Goal: Task Accomplishment & Management: Manage account settings

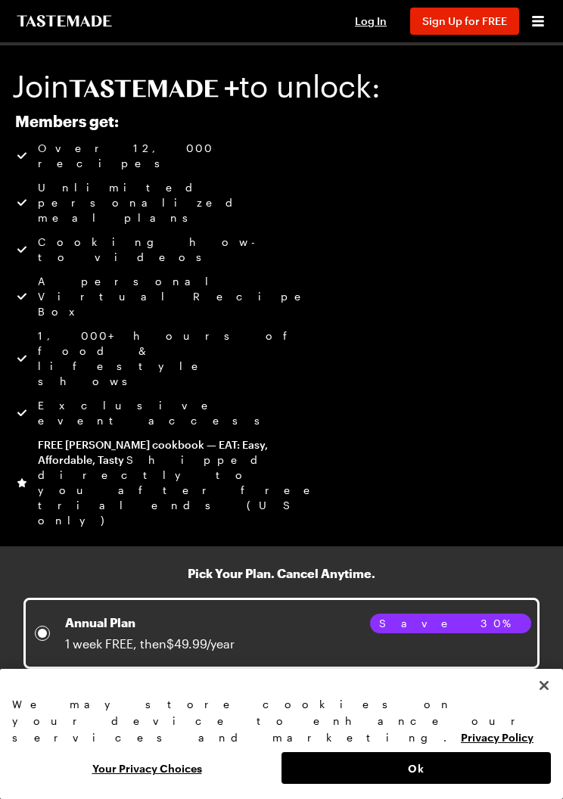
click at [360, 20] on span "Log In" at bounding box center [371, 20] width 32 height 13
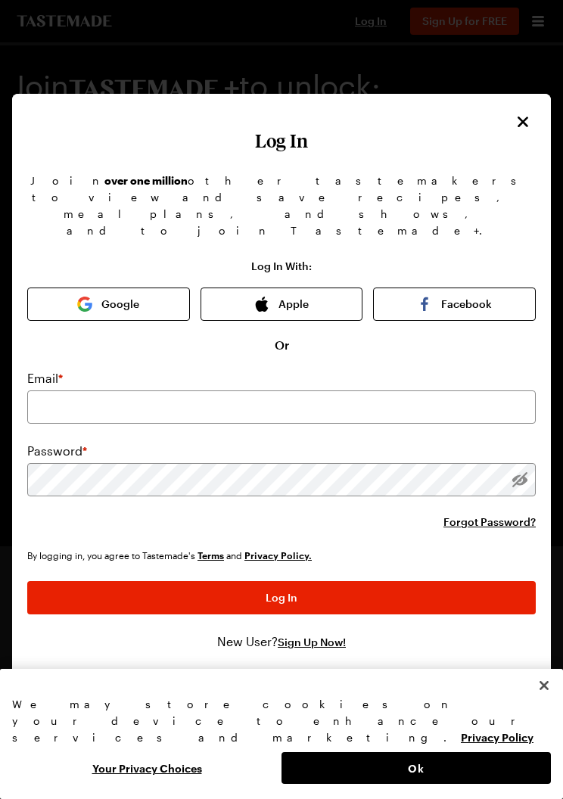
click at [478, 515] on span "Forgot Password?" at bounding box center [490, 522] width 92 height 15
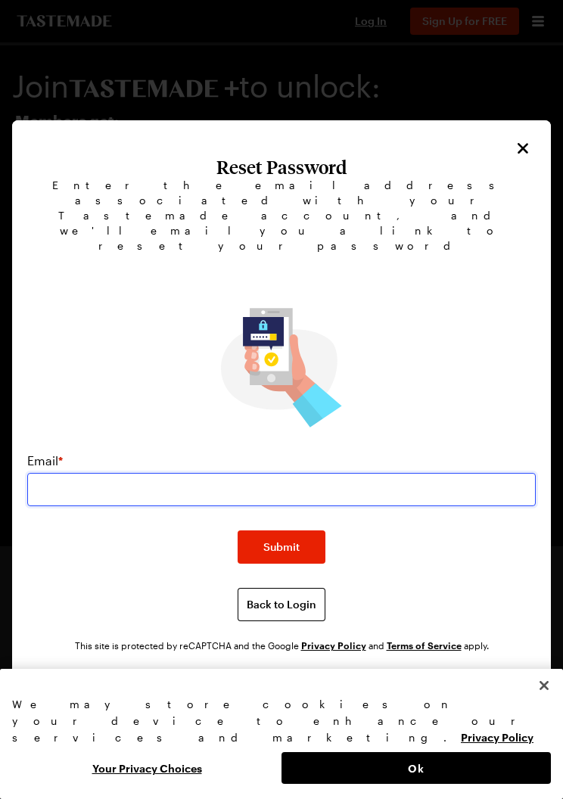
click at [216, 473] on input "email" at bounding box center [281, 489] width 509 height 33
type input "terylandramdy12@yahoo.com"
click at [281, 531] on button "Submit" at bounding box center [282, 547] width 88 height 33
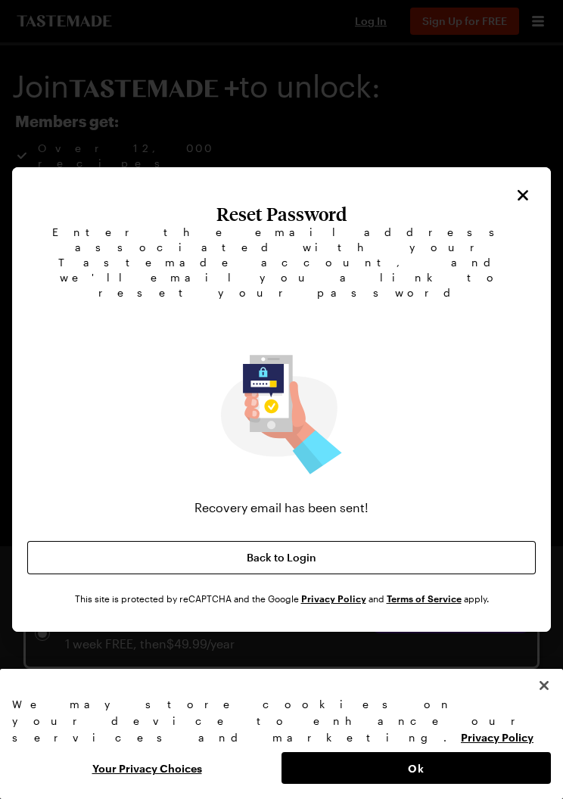
click at [373, 541] on button "Back to Login" at bounding box center [281, 557] width 509 height 33
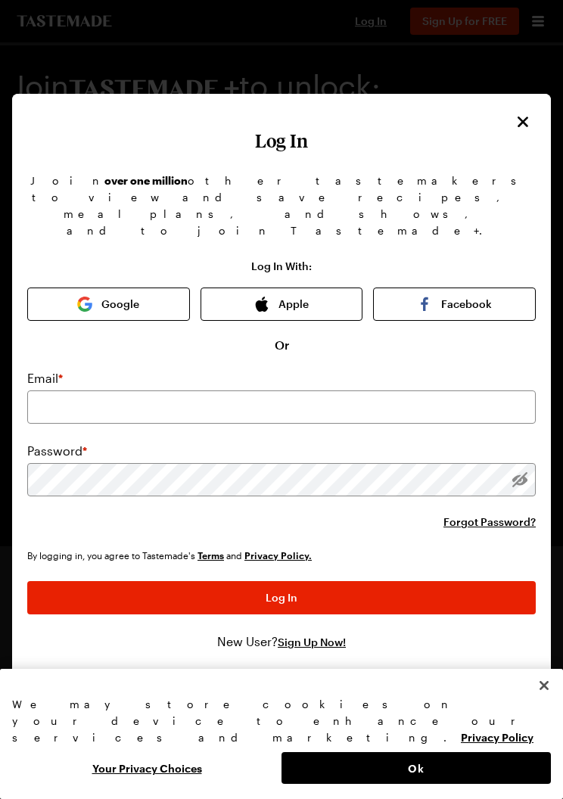
click at [385, 762] on button "Ok" at bounding box center [417, 768] width 270 height 32
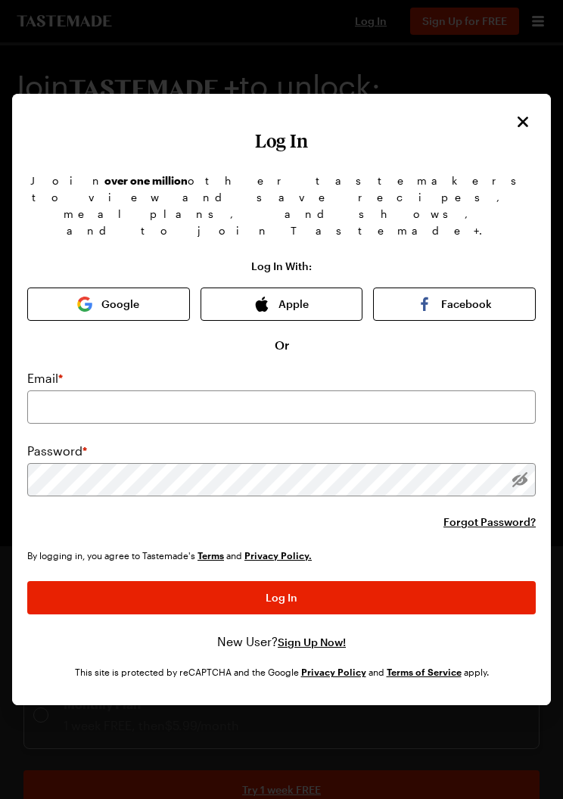
click at [481, 515] on span "Forgot Password?" at bounding box center [490, 522] width 92 height 15
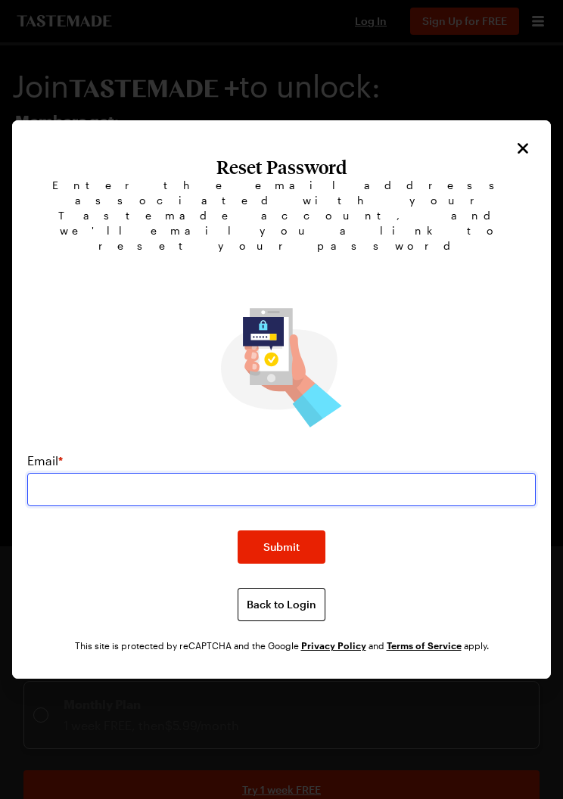
click at [226, 473] on input "email" at bounding box center [281, 489] width 509 height 33
type input "terylandrandy12@yahoo.com"
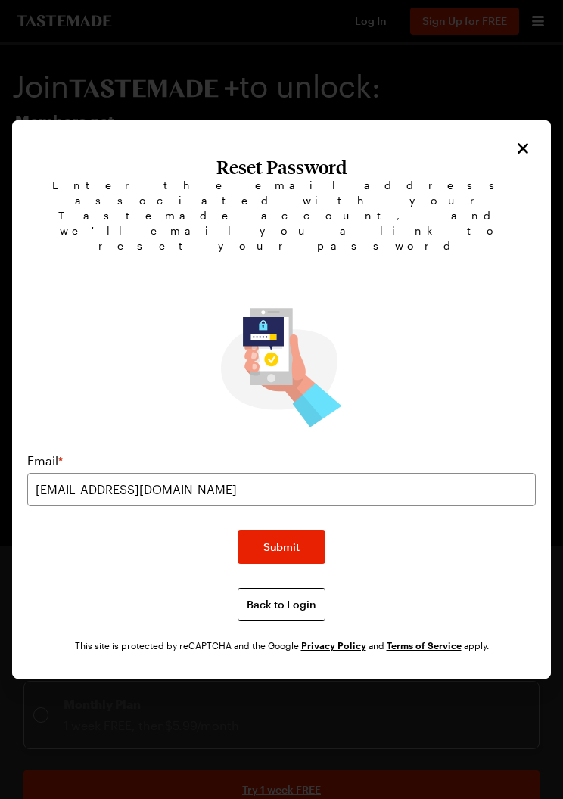
click at [254, 531] on button "Submit" at bounding box center [282, 547] width 88 height 33
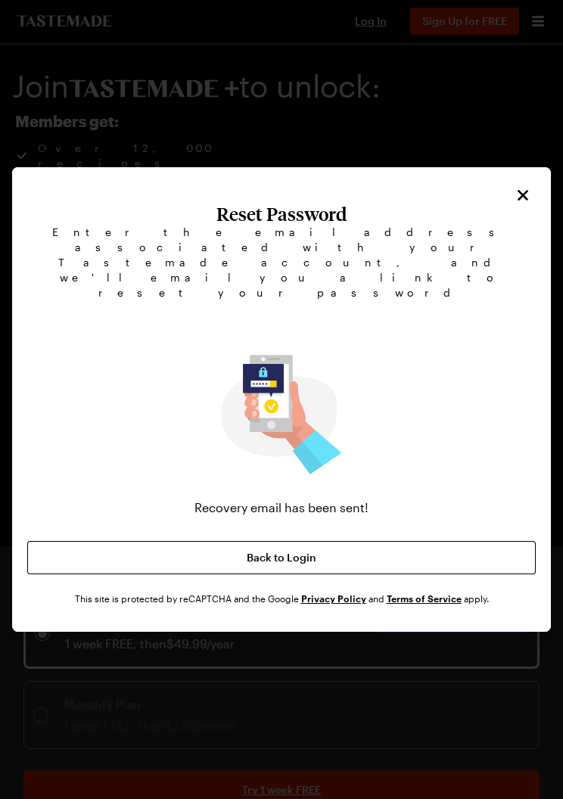
click at [534, 185] on div "Reset Password Enter the email address associated with your Tastemade account, …" at bounding box center [281, 399] width 539 height 465
click at [528, 186] on icon "Close" at bounding box center [523, 195] width 18 height 18
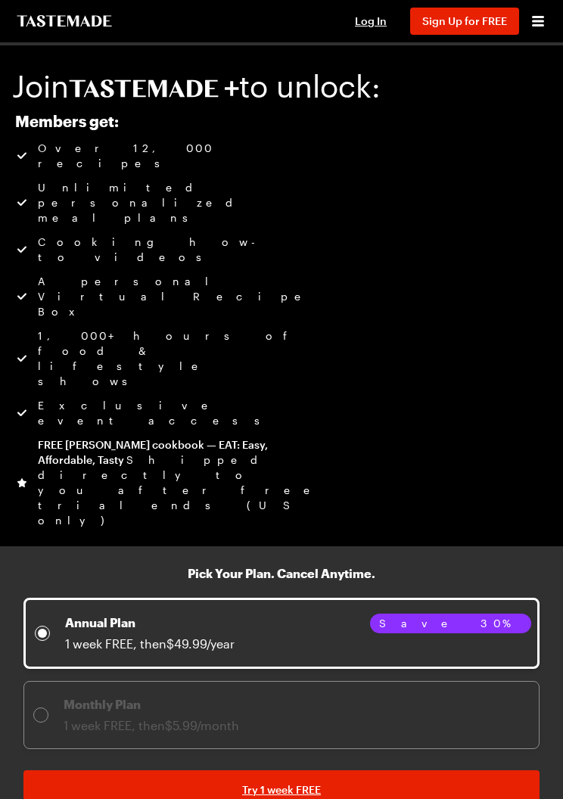
click at [384, 22] on span "Log In" at bounding box center [371, 20] width 32 height 13
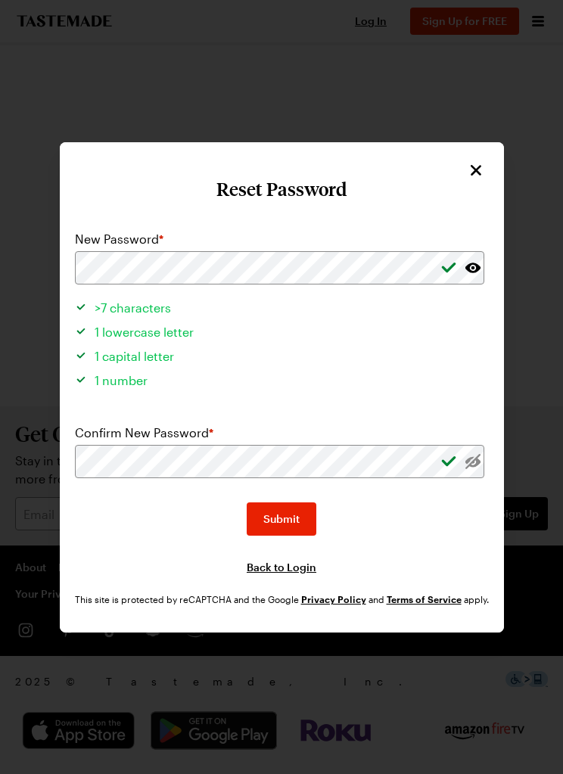
click at [268, 503] on button "Submit" at bounding box center [282, 519] width 70 height 33
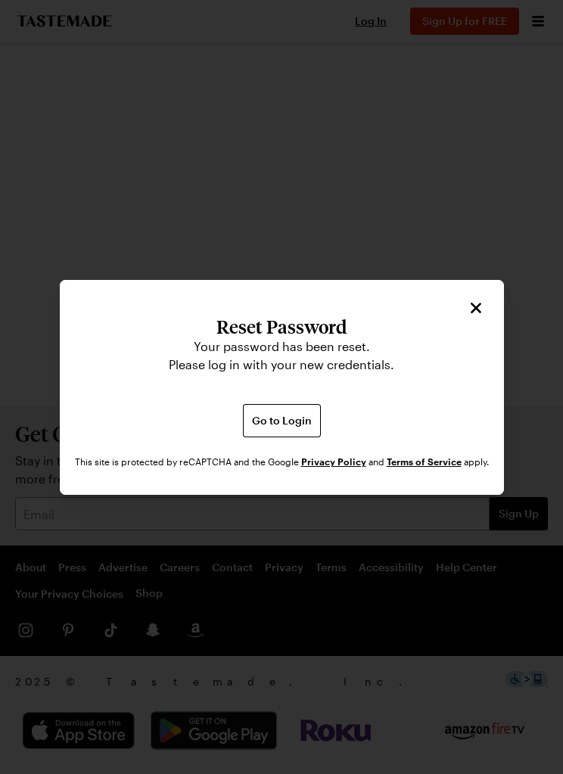
click at [275, 404] on button "Go to Login" at bounding box center [282, 420] width 78 height 33
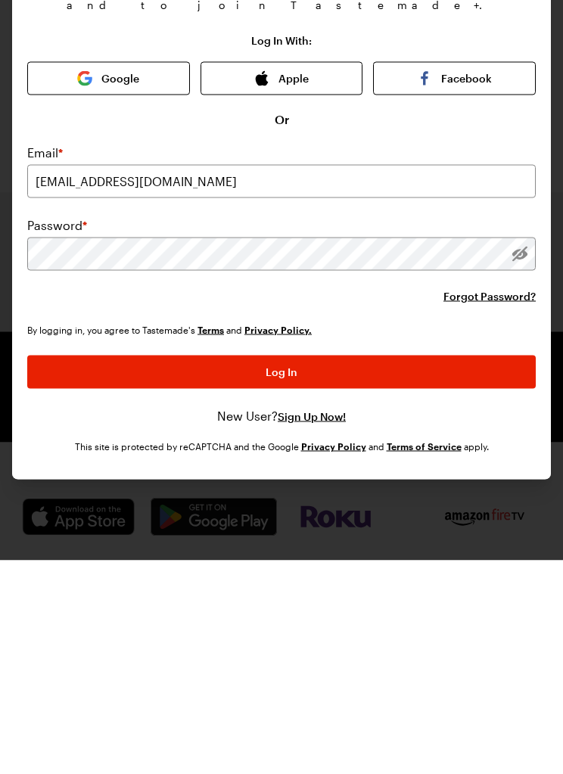
click at [212, 569] on button "Log In" at bounding box center [281, 585] width 509 height 33
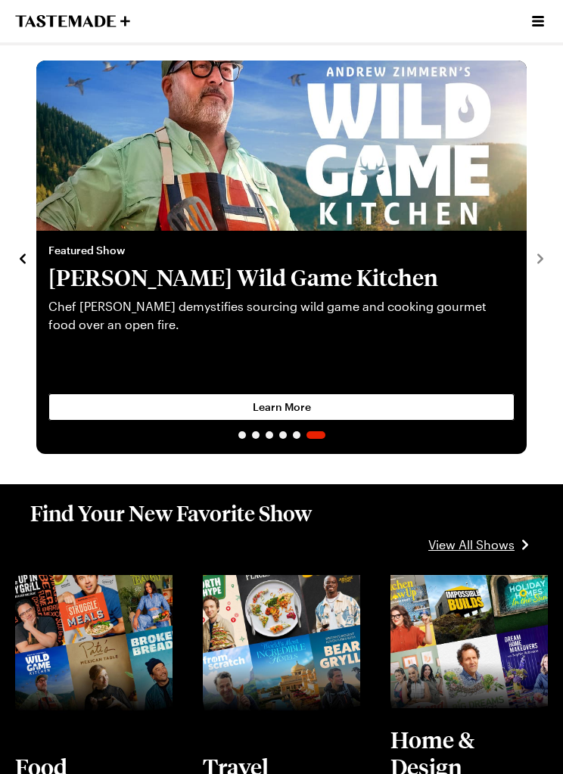
click at [530, 13] on icon "Open menu" at bounding box center [538, 21] width 18 height 18
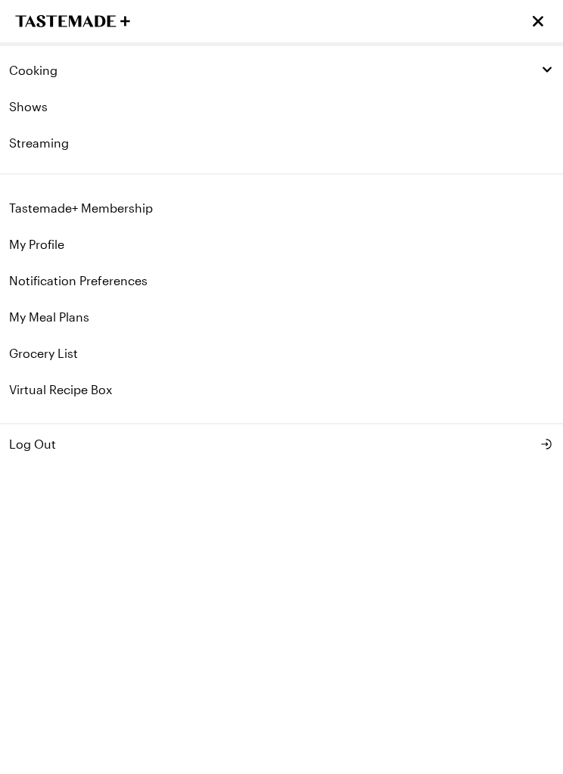
click at [51, 198] on link "Tastemade+ Membership" at bounding box center [281, 208] width 563 height 36
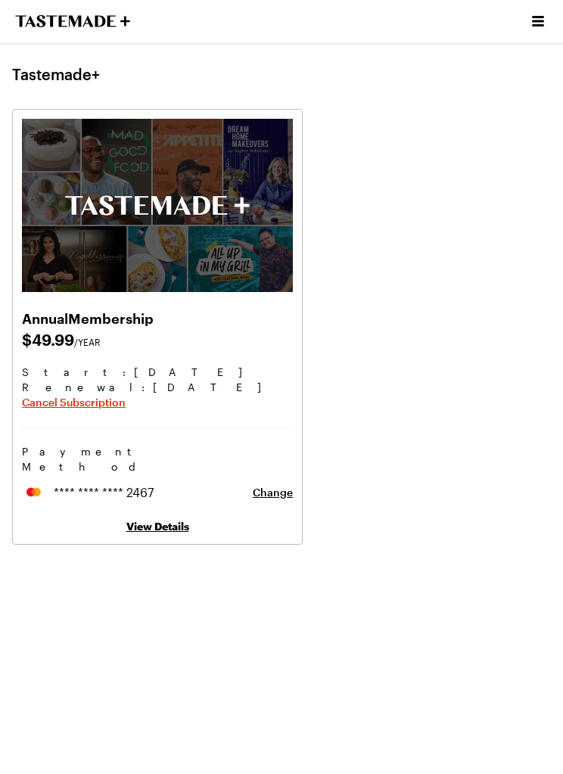
click at [76, 407] on span "Cancel Subscription" at bounding box center [74, 402] width 104 height 15
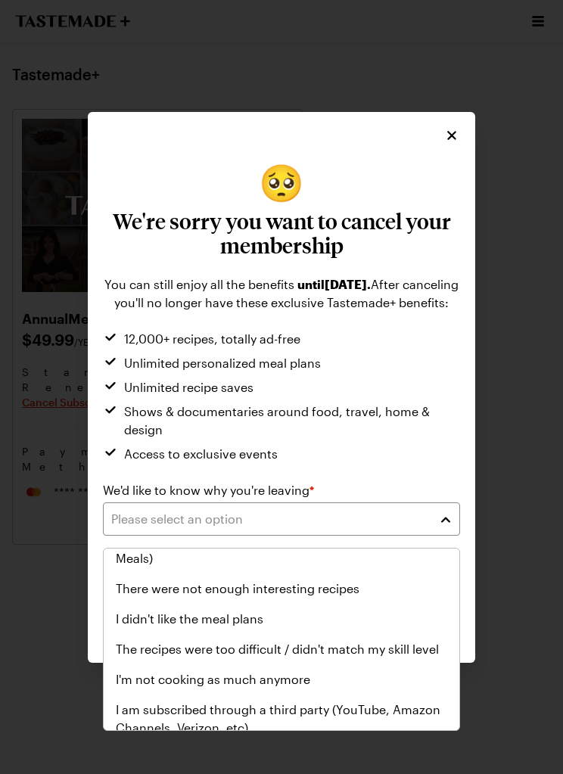
scroll to position [20, 0]
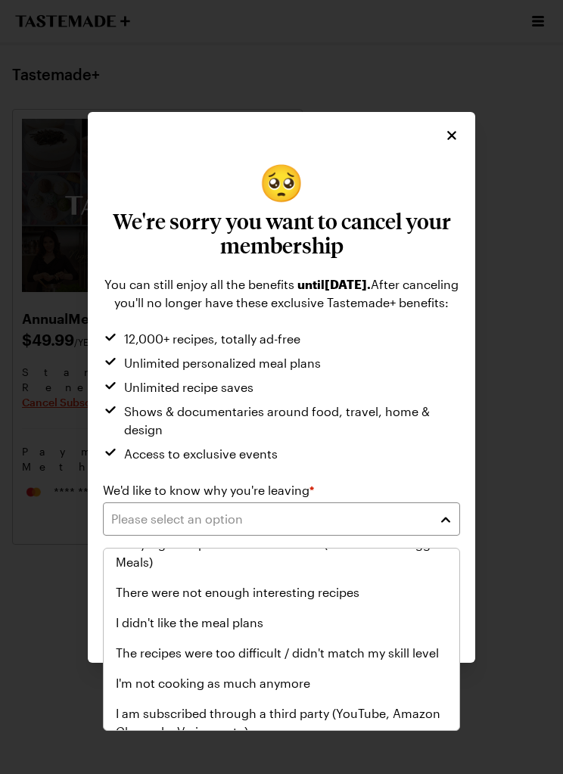
click at [152, 587] on span "There were not enough interesting recipes" at bounding box center [238, 593] width 244 height 18
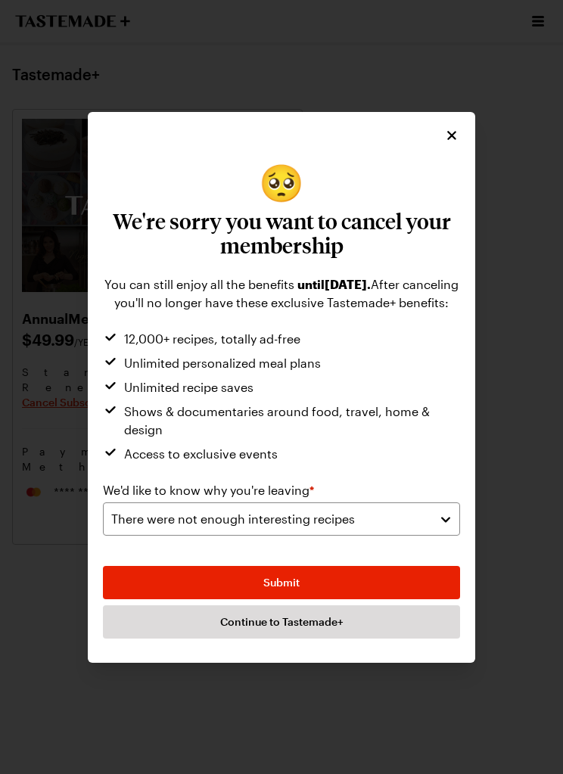
click at [165, 584] on button "Submit" at bounding box center [281, 582] width 357 height 33
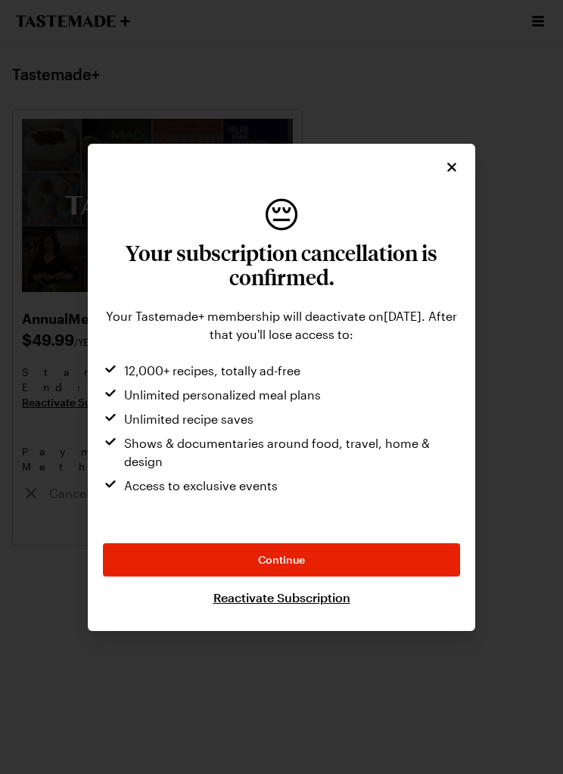
click at [221, 551] on button "Continue" at bounding box center [281, 560] width 357 height 33
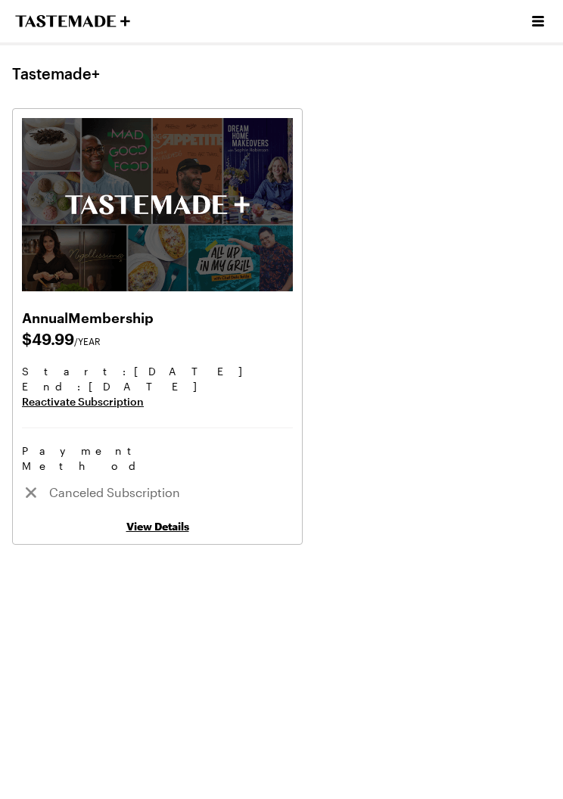
scroll to position [1, 0]
